Goal: Task Accomplishment & Management: Manage account settings

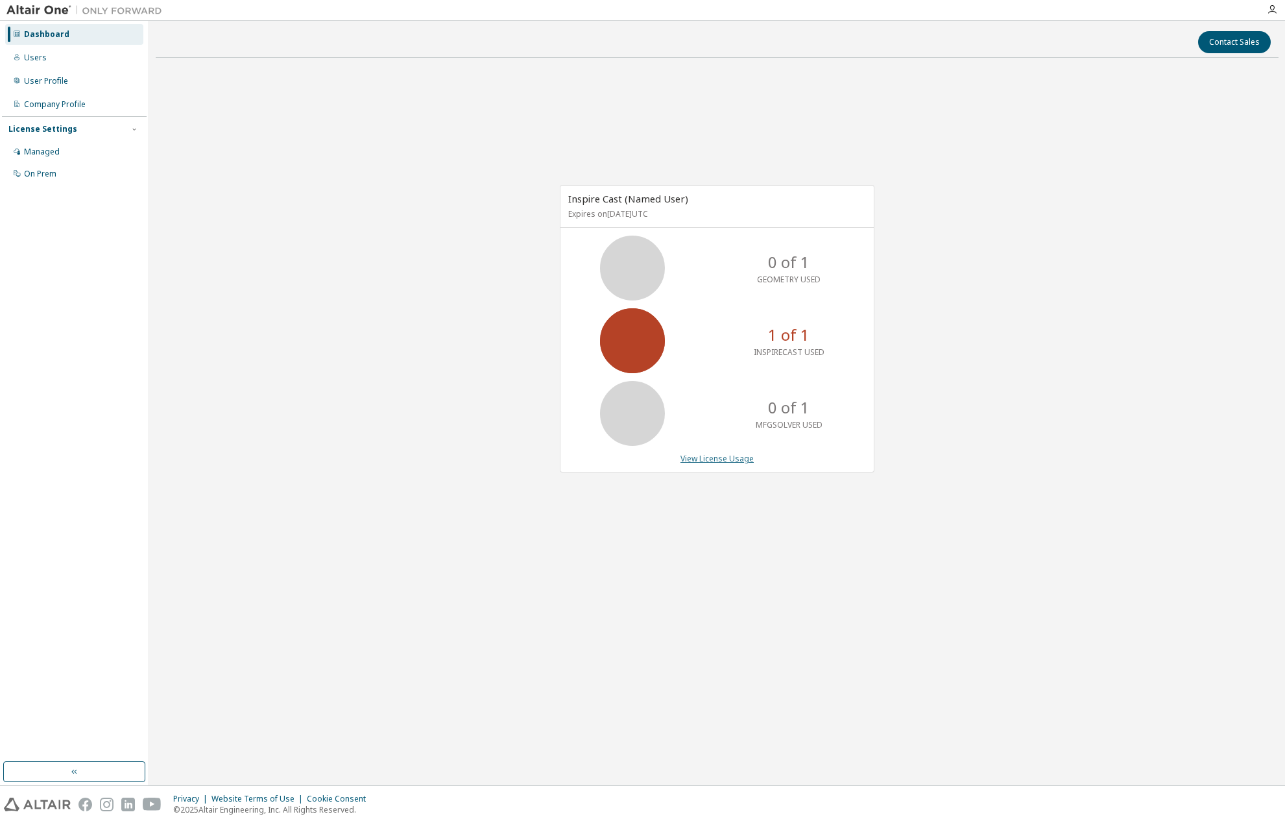
click at [715, 455] on link "View License Usage" at bounding box center [716, 458] width 73 height 11
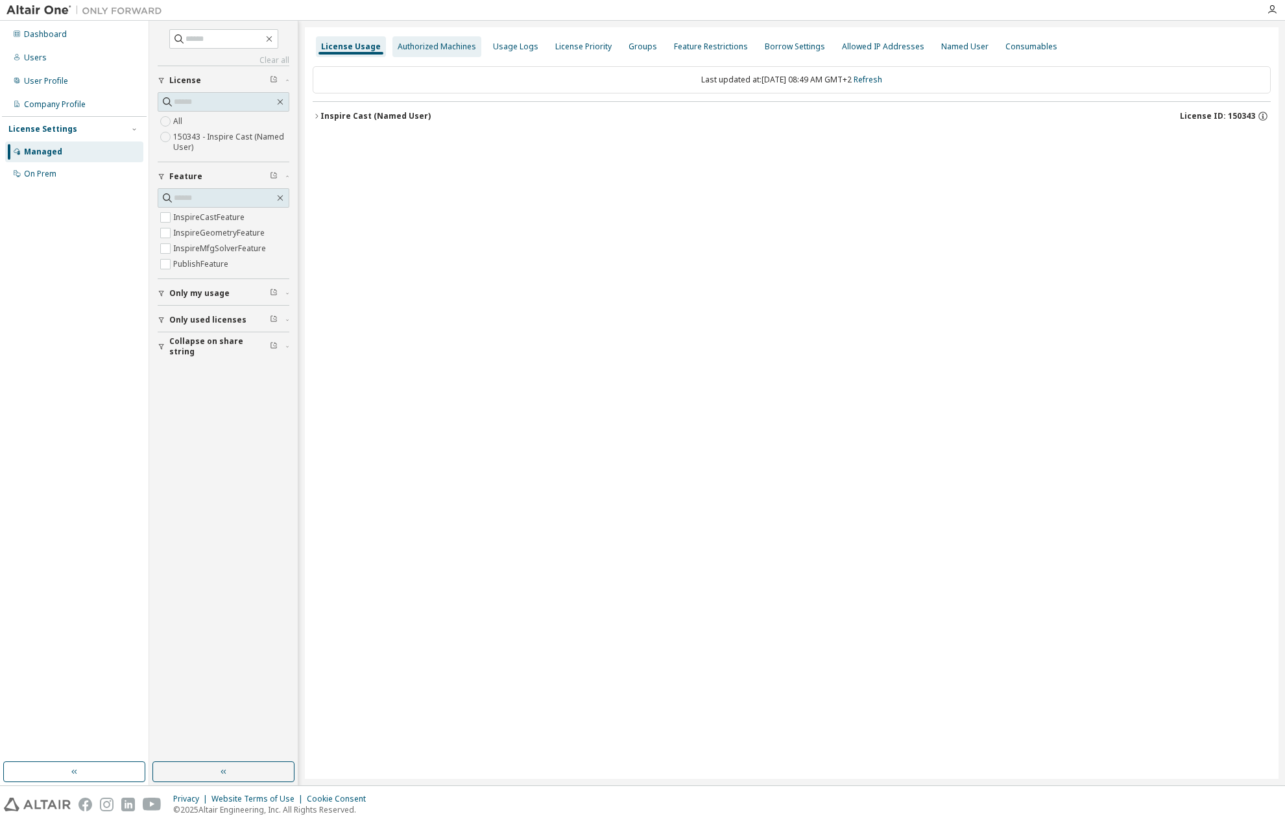
click at [417, 45] on div "Authorized Machines" at bounding box center [437, 47] width 78 height 10
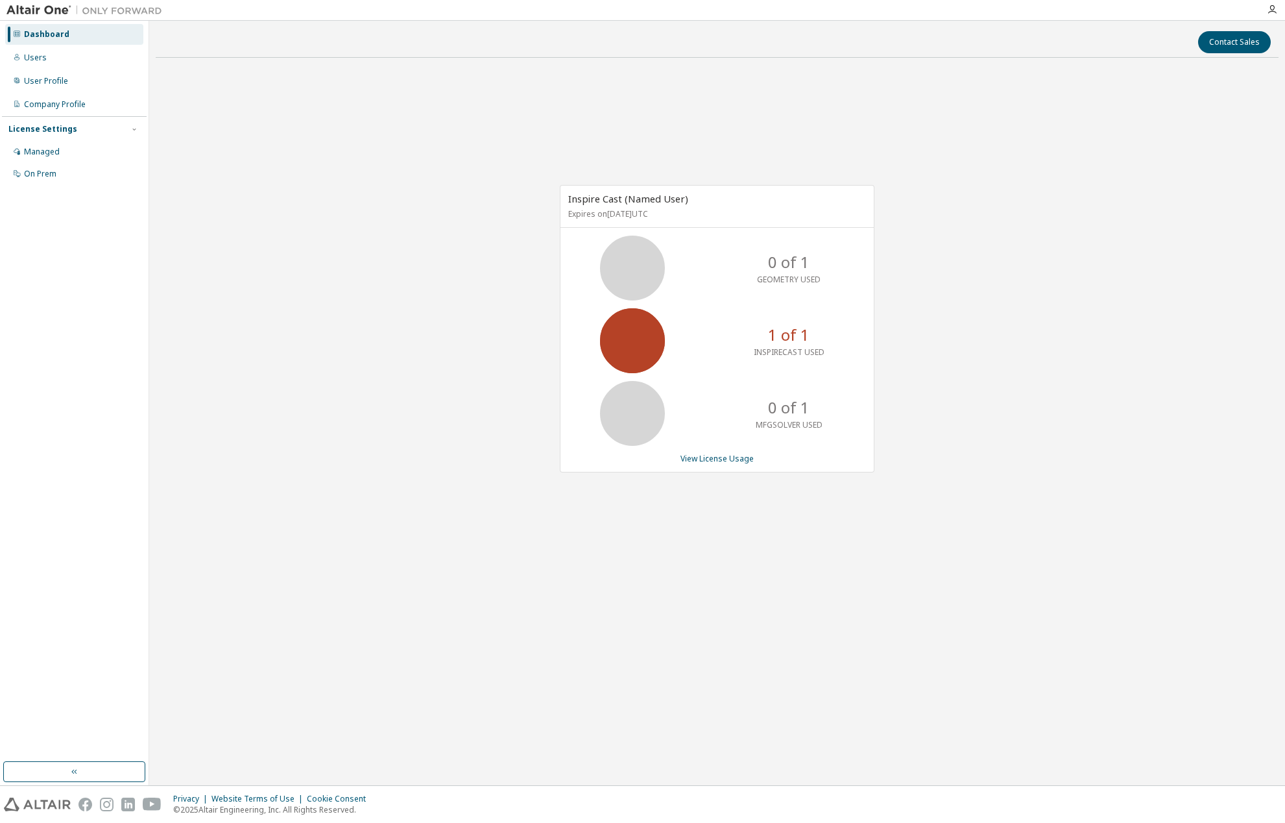
click at [778, 341] on p "1 of 1" at bounding box center [789, 335] width 42 height 22
